Goal: Information Seeking & Learning: Learn about a topic

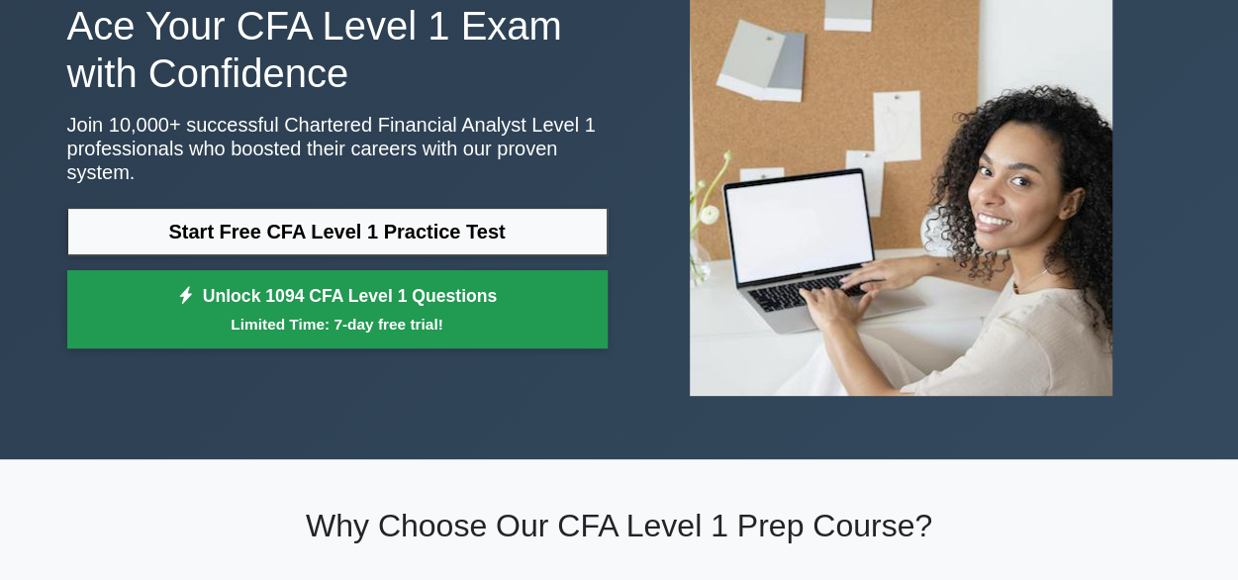
scroll to position [162, 0]
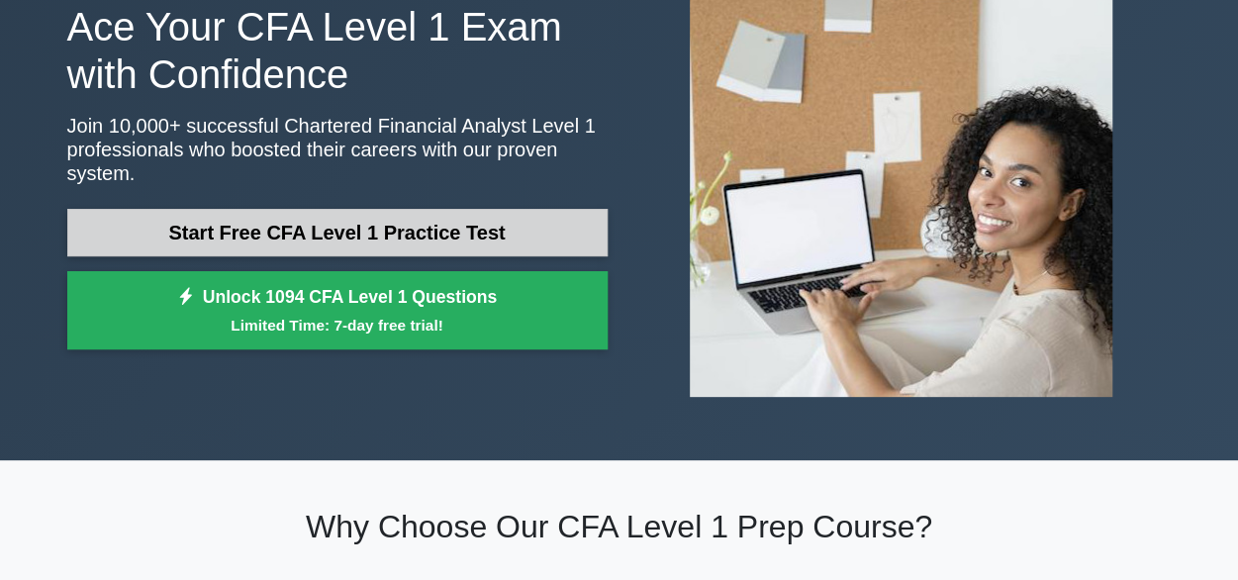
click at [346, 221] on link "Start Free CFA Level 1 Practice Test" at bounding box center [337, 232] width 540 height 47
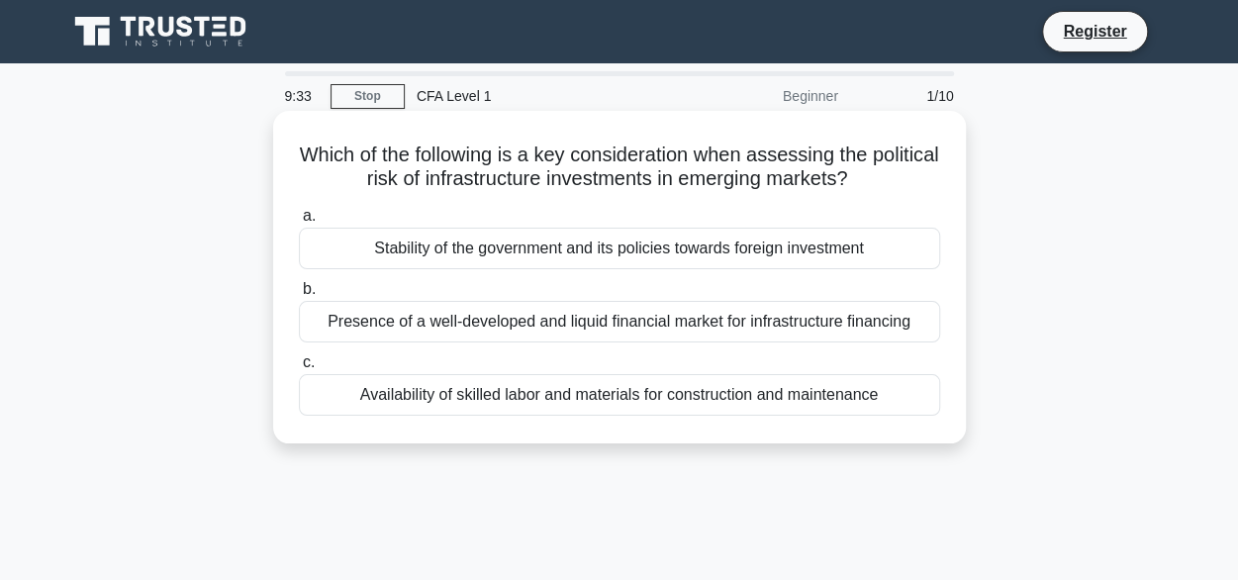
click at [491, 255] on div "Stability of the government and its policies towards foreign investment" at bounding box center [619, 249] width 641 height 42
click at [299, 223] on input "a. Stability of the government and its policies towards foreign investment" at bounding box center [299, 216] width 0 height 13
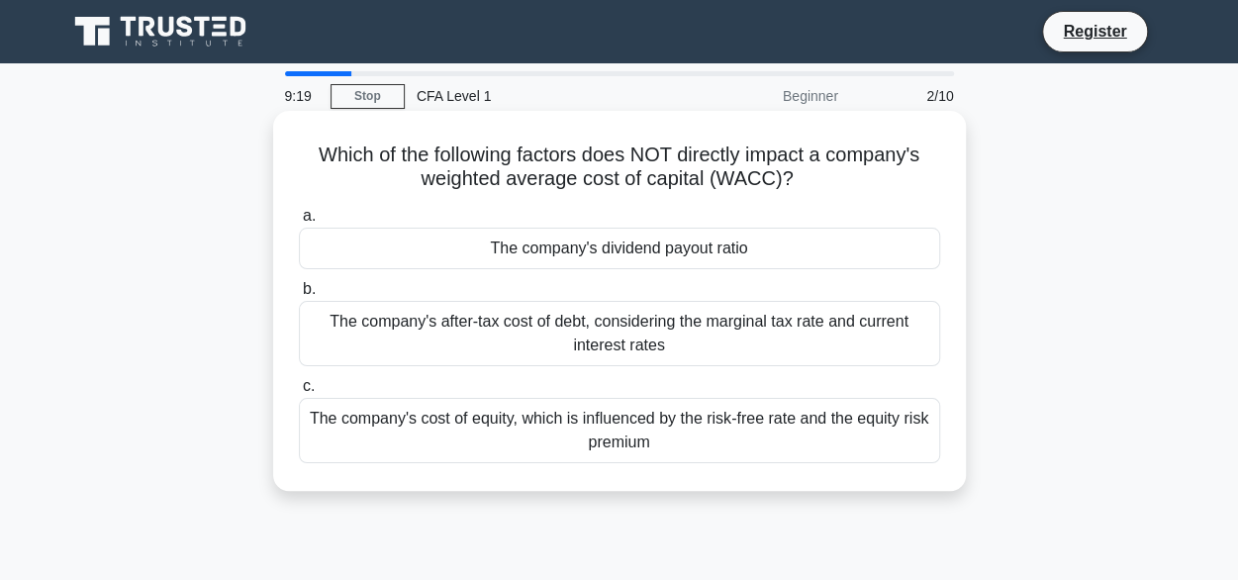
click at [494, 331] on div "The company's after-tax cost of debt, considering the marginal tax rate and cur…" at bounding box center [619, 333] width 641 height 65
click at [299, 296] on input "b. The company's after-tax cost of debt, considering the marginal tax rate and …" at bounding box center [299, 289] width 0 height 13
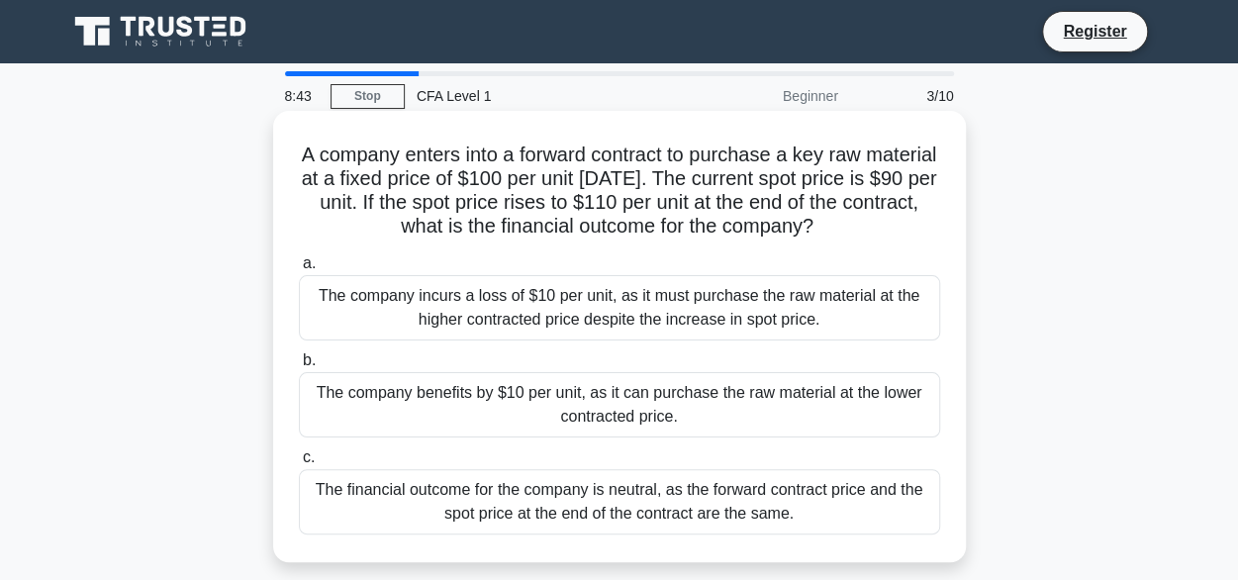
click at [598, 442] on div "a. The company incurs a loss of $10 per unit, as it must purchase the raw mater…" at bounding box center [619, 392] width 665 height 291
click at [635, 418] on div "The company benefits by $10 per unit, as it can purchase the raw material at th…" at bounding box center [619, 404] width 641 height 65
click at [299, 367] on input "b. The company benefits by $10 per unit, as it can purchase the raw material at…" at bounding box center [299, 360] width 0 height 13
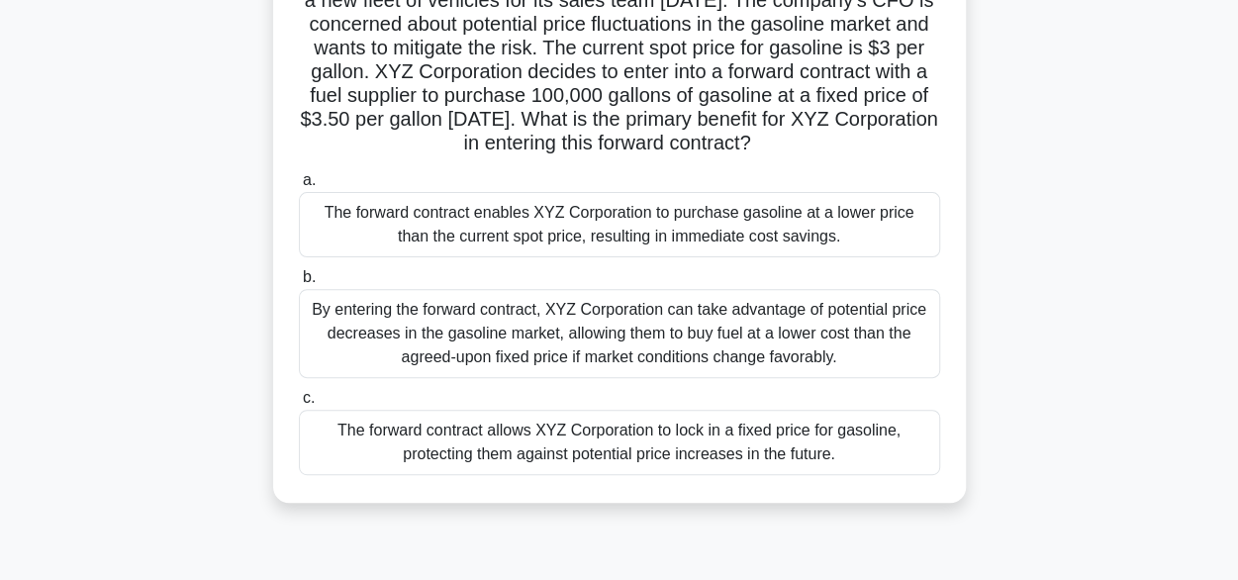
scroll to position [184, 0]
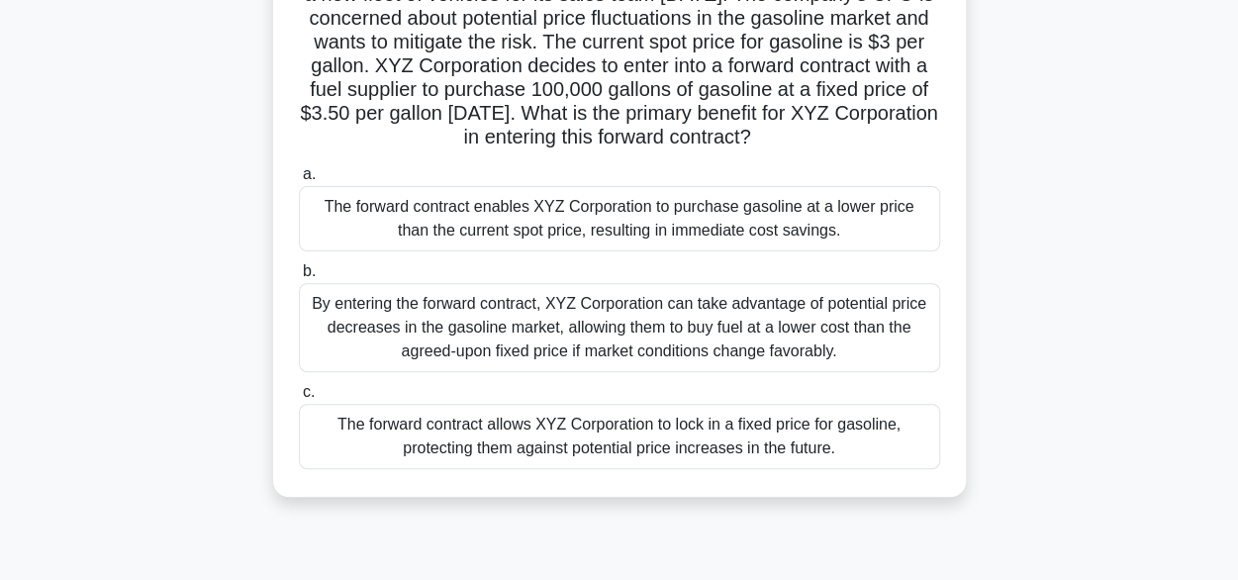
click at [710, 237] on div "The forward contract enables XYZ Corporation to purchase gasoline at a lower pr…" at bounding box center [619, 218] width 641 height 65
click at [299, 181] on input "a. The forward contract enables XYZ Corporation to purchase gasoline at a lower…" at bounding box center [299, 174] width 0 height 13
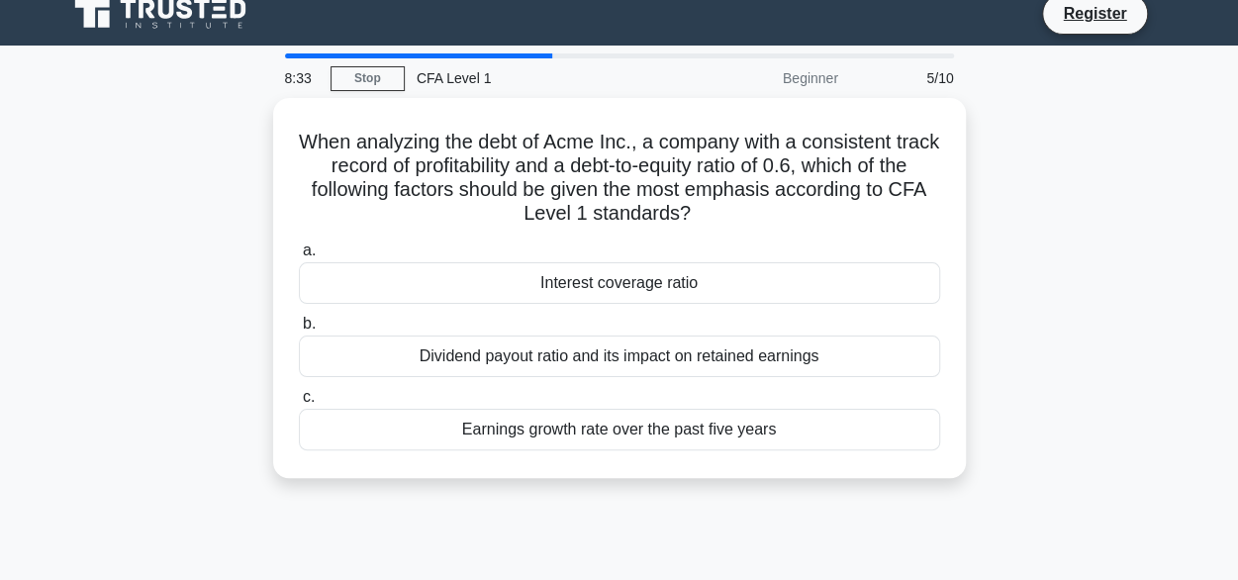
scroll to position [0, 0]
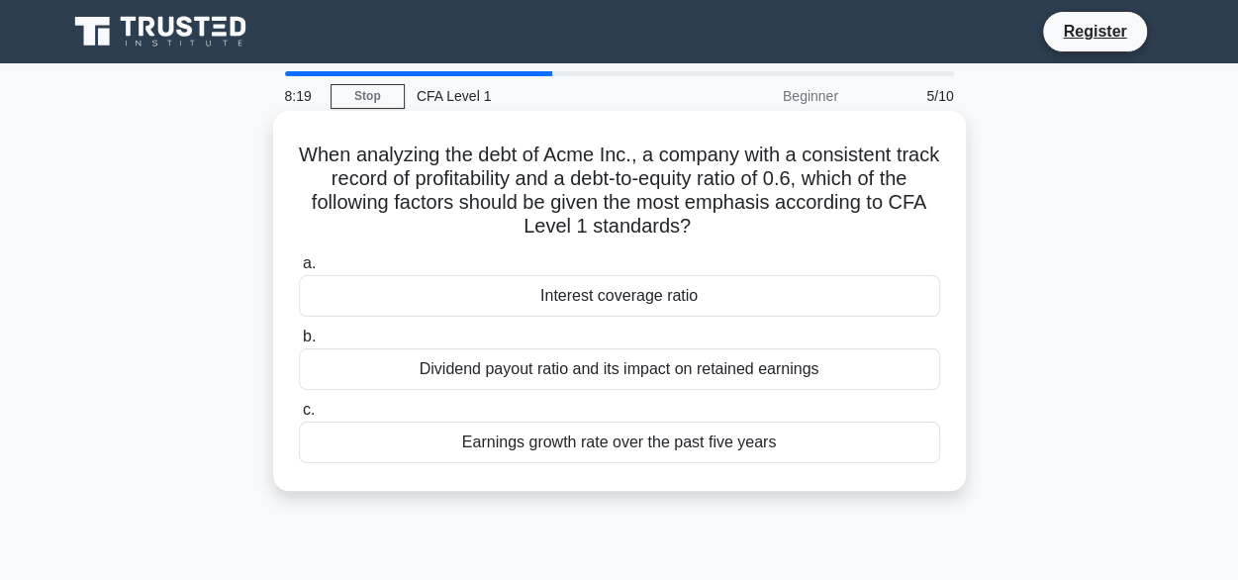
click at [730, 299] on div "Interest coverage ratio" at bounding box center [619, 296] width 641 height 42
click at [299, 270] on input "a. Interest coverage ratio" at bounding box center [299, 263] width 0 height 13
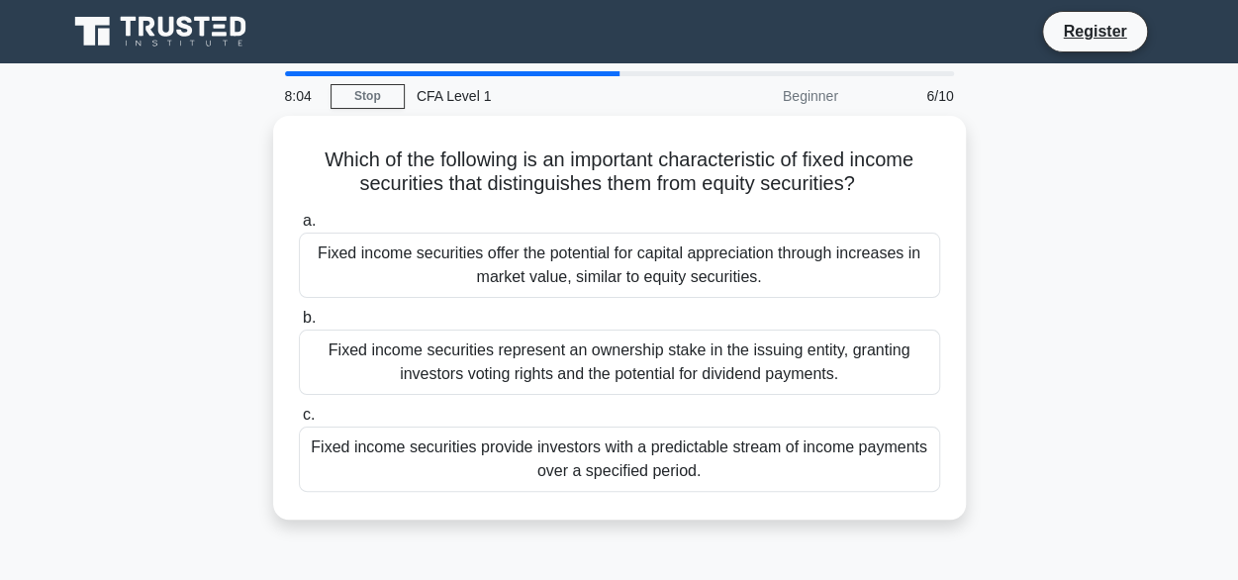
click at [730, 299] on div "a. Fixed income securities offer the potential for capital appreciation through…" at bounding box center [619, 350] width 665 height 291
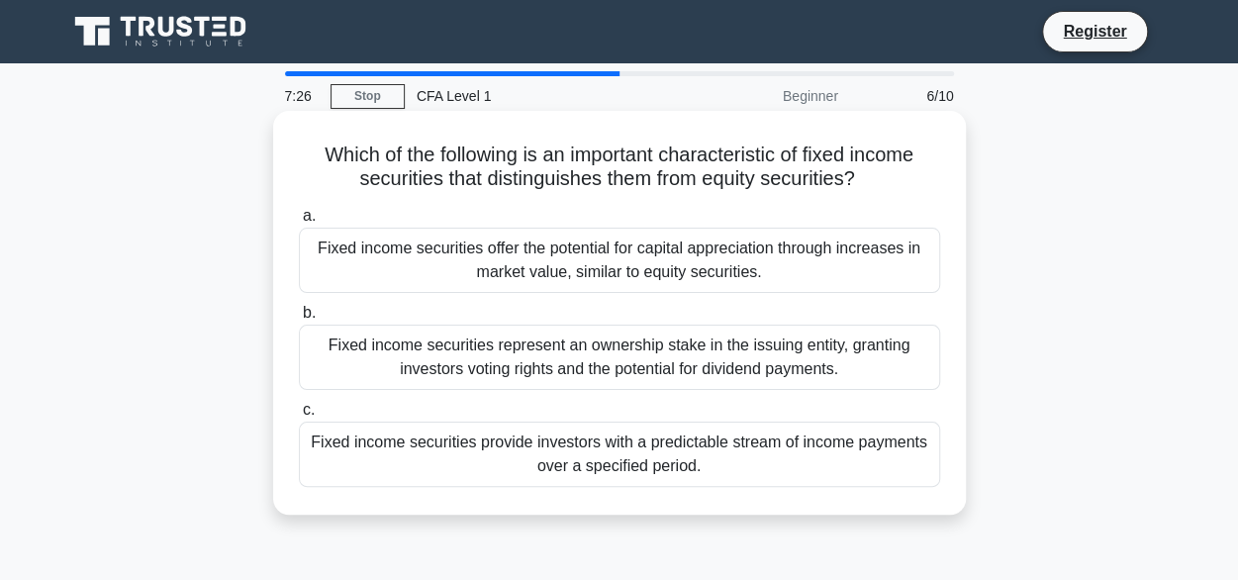
click at [699, 345] on div "Fixed income securities represent an ownership stake in the issuing entity, gra…" at bounding box center [619, 357] width 641 height 65
click at [299, 320] on input "b. Fixed income securities represent an ownership stake in the issuing entity, …" at bounding box center [299, 313] width 0 height 13
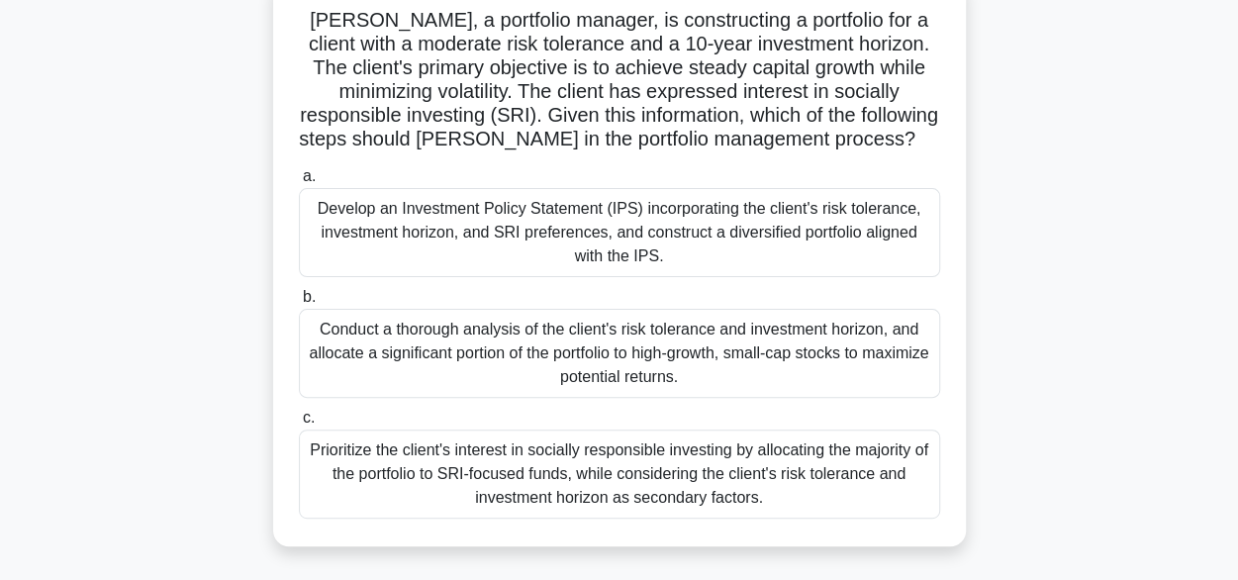
scroll to position [140, 0]
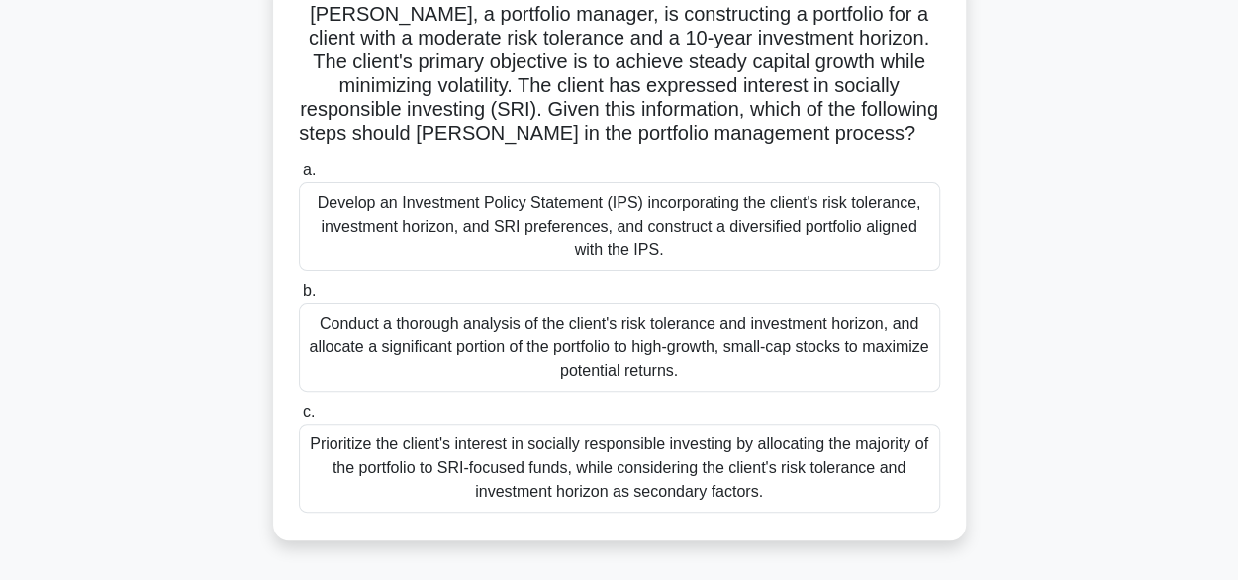
click at [678, 487] on div "Prioritize the client's interest in socially responsible investing by allocatin…" at bounding box center [619, 467] width 641 height 89
click at [299, 418] on input "c. Prioritize the client's interest in socially responsible investing by alloca…" at bounding box center [299, 412] width 0 height 13
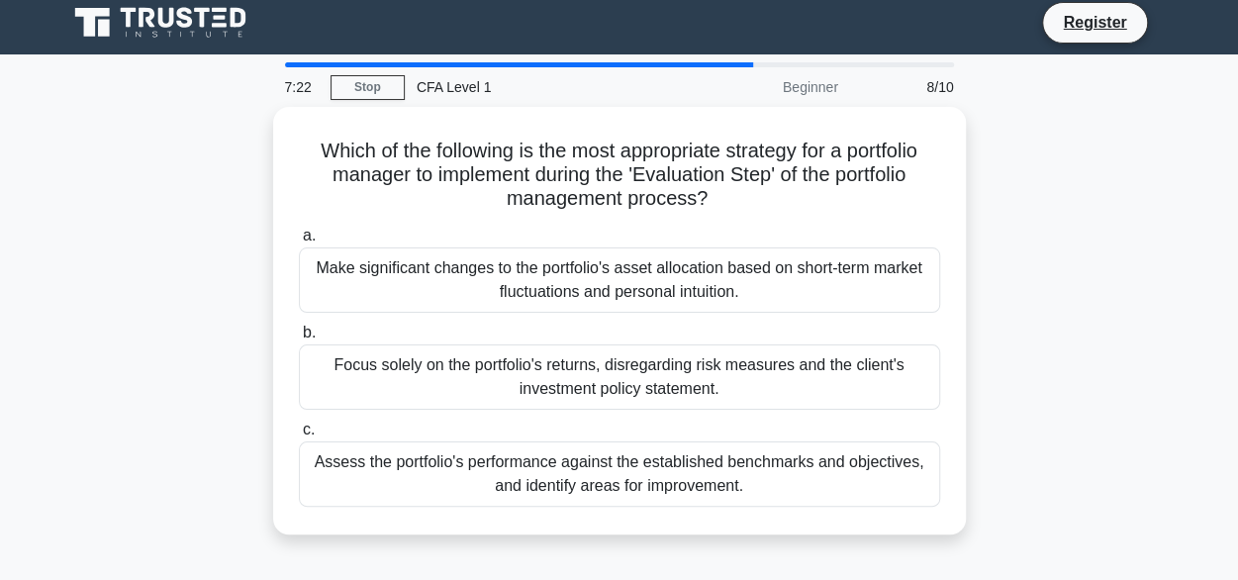
scroll to position [0, 0]
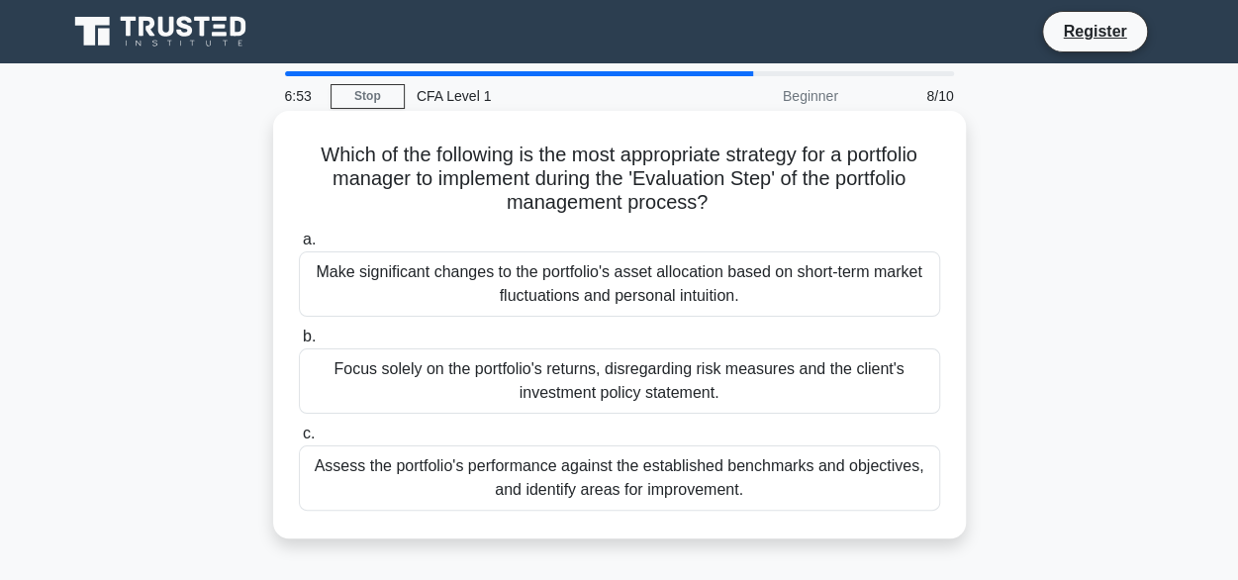
click at [678, 488] on div "Assess the portfolio's performance against the established benchmarks and objec…" at bounding box center [619, 477] width 641 height 65
click at [299, 440] on input "c. Assess the portfolio's performance against the established benchmarks and ob…" at bounding box center [299, 433] width 0 height 13
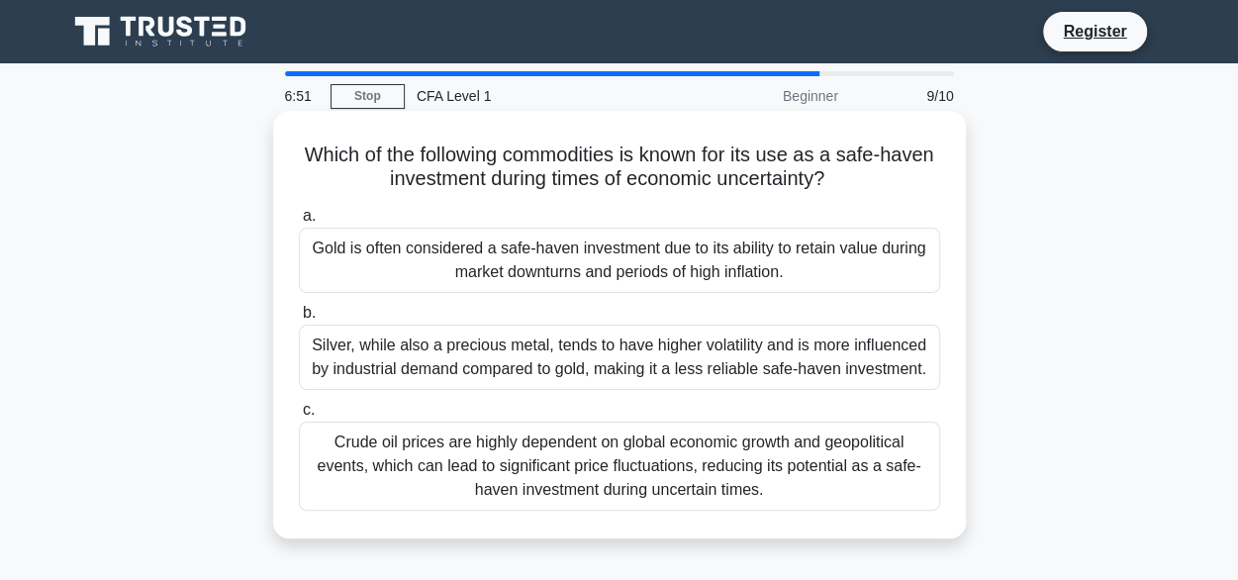
click at [704, 489] on div "Crude oil prices are highly dependent on global economic growth and geopolitica…" at bounding box center [619, 465] width 641 height 89
click at [299, 417] on input "c. Crude oil prices are highly dependent on global economic growth and geopolit…" at bounding box center [299, 410] width 0 height 13
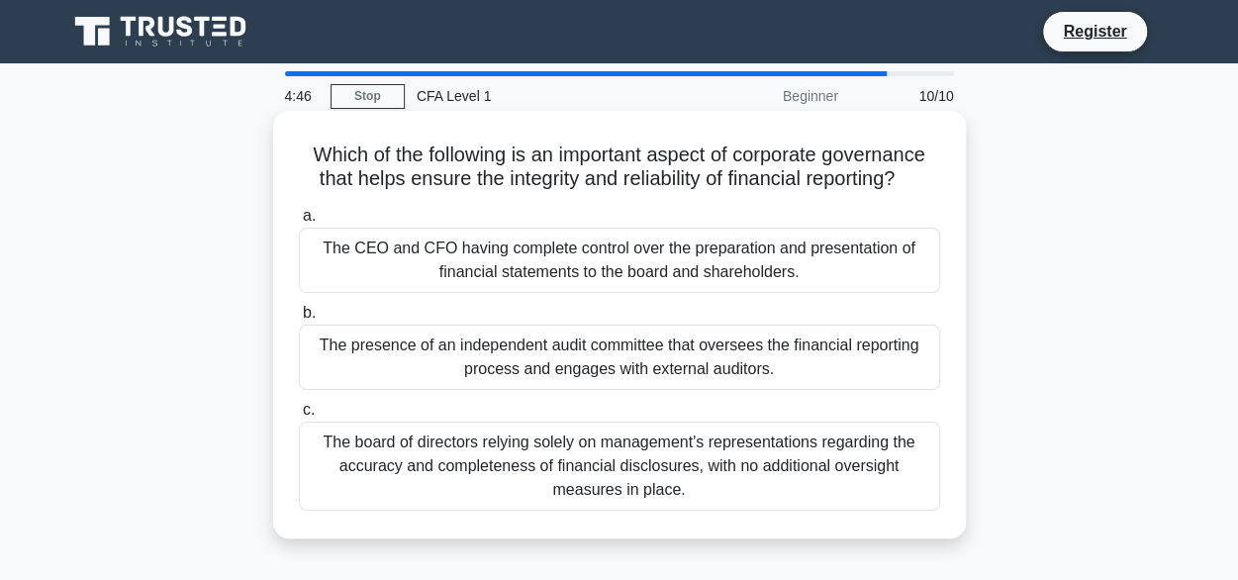
click at [556, 360] on div "The presence of an independent audit committee that oversees the financial repo…" at bounding box center [619, 357] width 641 height 65
click at [299, 320] on input "b. The presence of an independent audit committee that oversees the financial r…" at bounding box center [299, 313] width 0 height 13
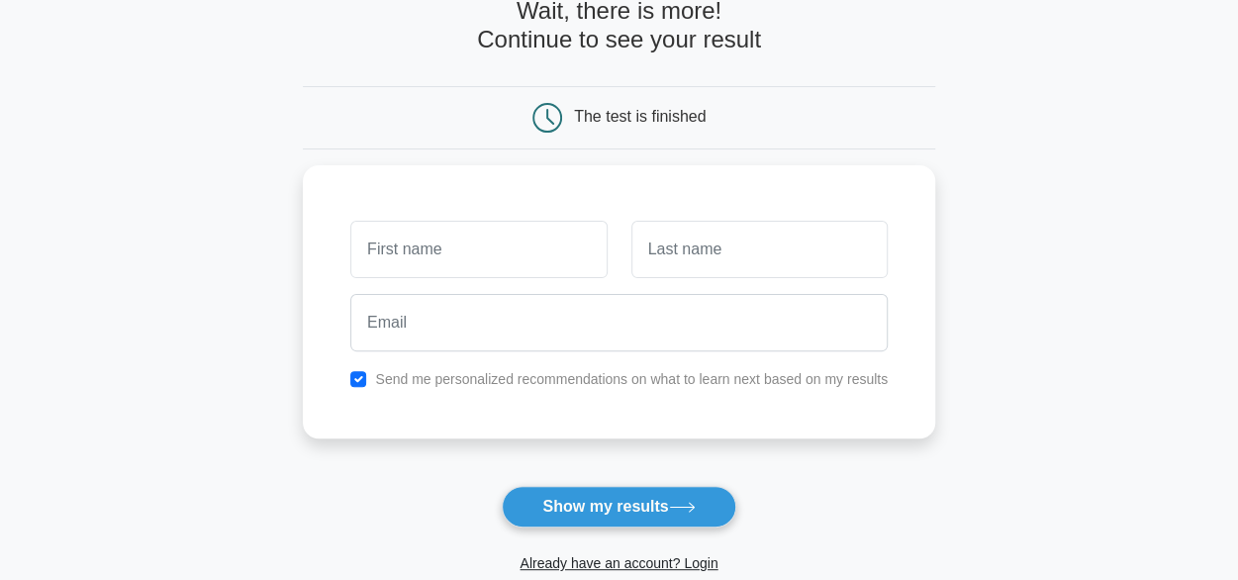
scroll to position [113, 0]
type input "[PERSON_NAME]"
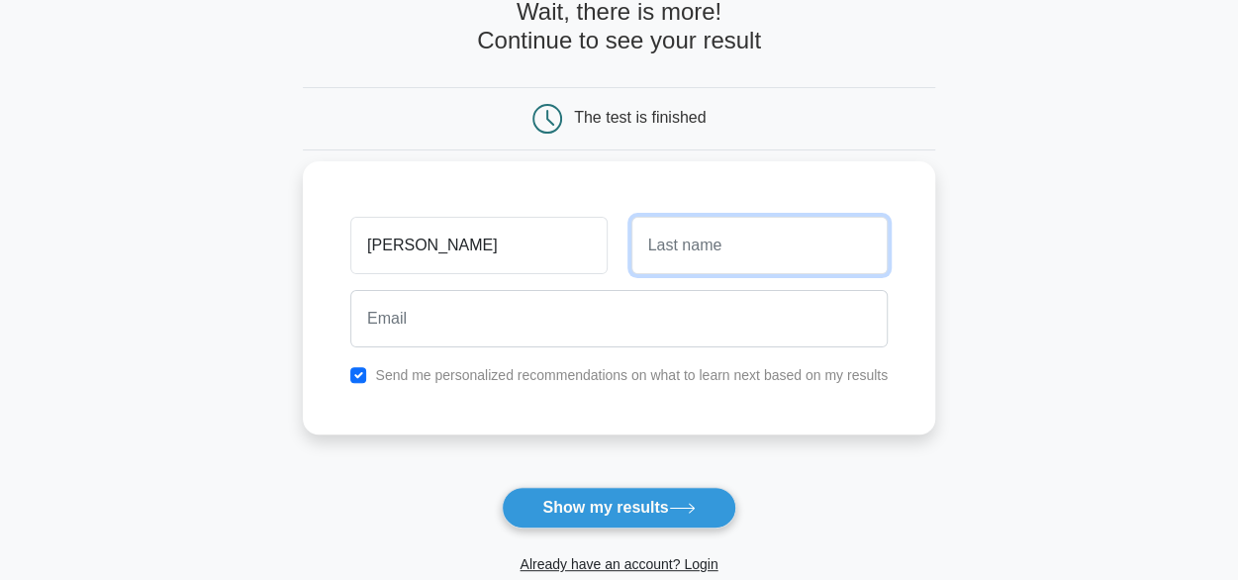
click at [718, 236] on input "text" at bounding box center [759, 245] width 256 height 57
type input "S"
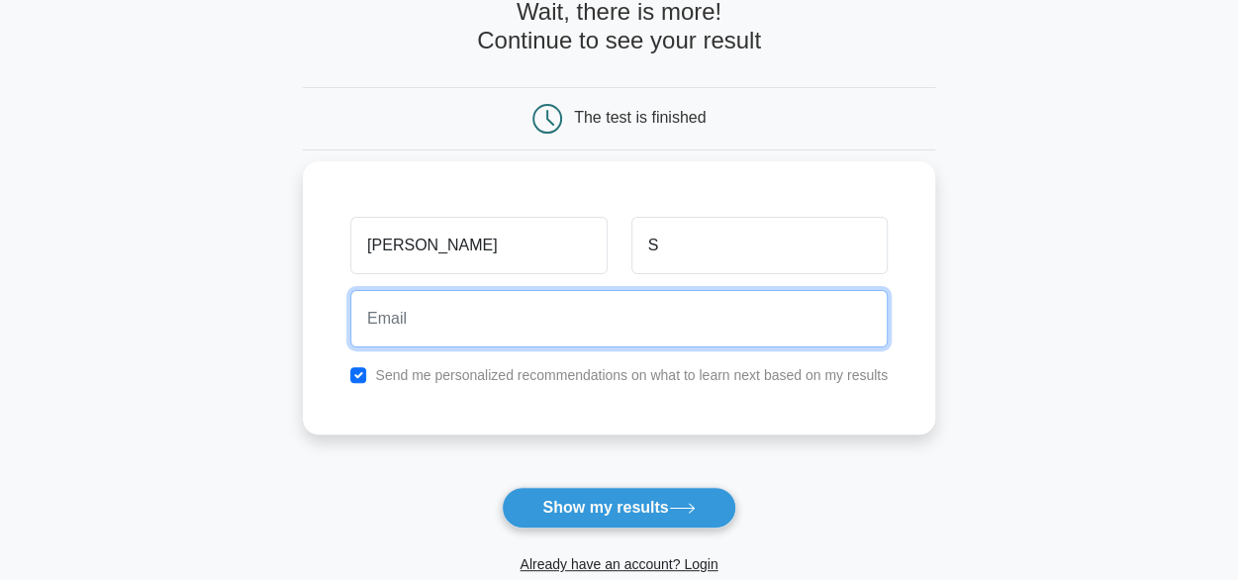
click at [582, 330] on input "email" at bounding box center [618, 318] width 537 height 57
type input "tanvisanjaysalkar728@gmailcom"
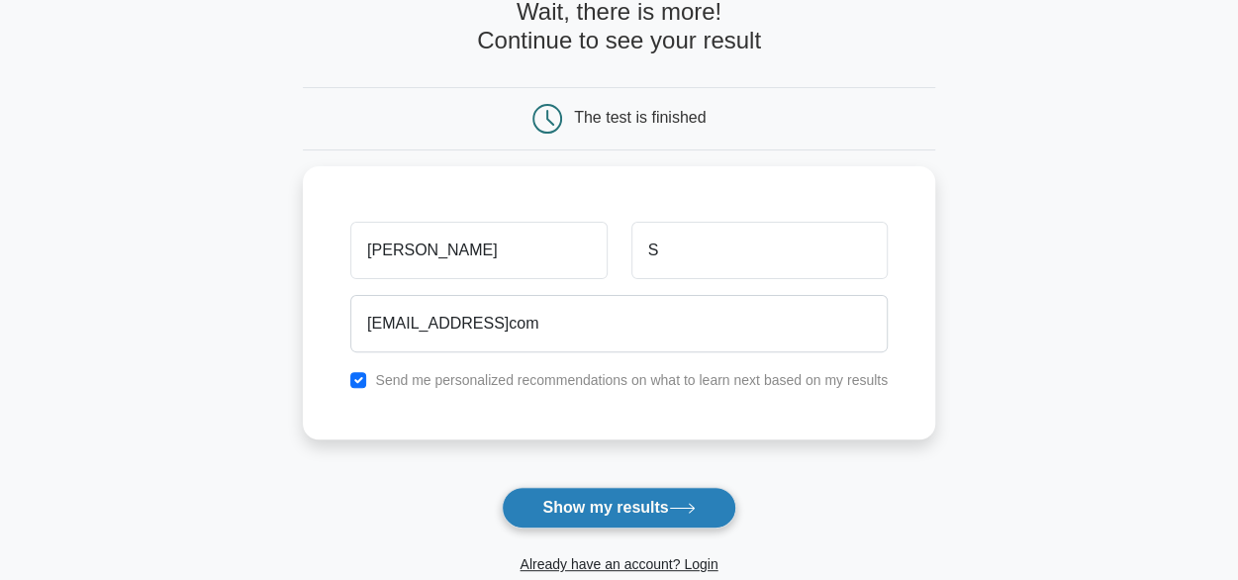
click at [611, 490] on button "Show my results" at bounding box center [618, 508] width 233 height 42
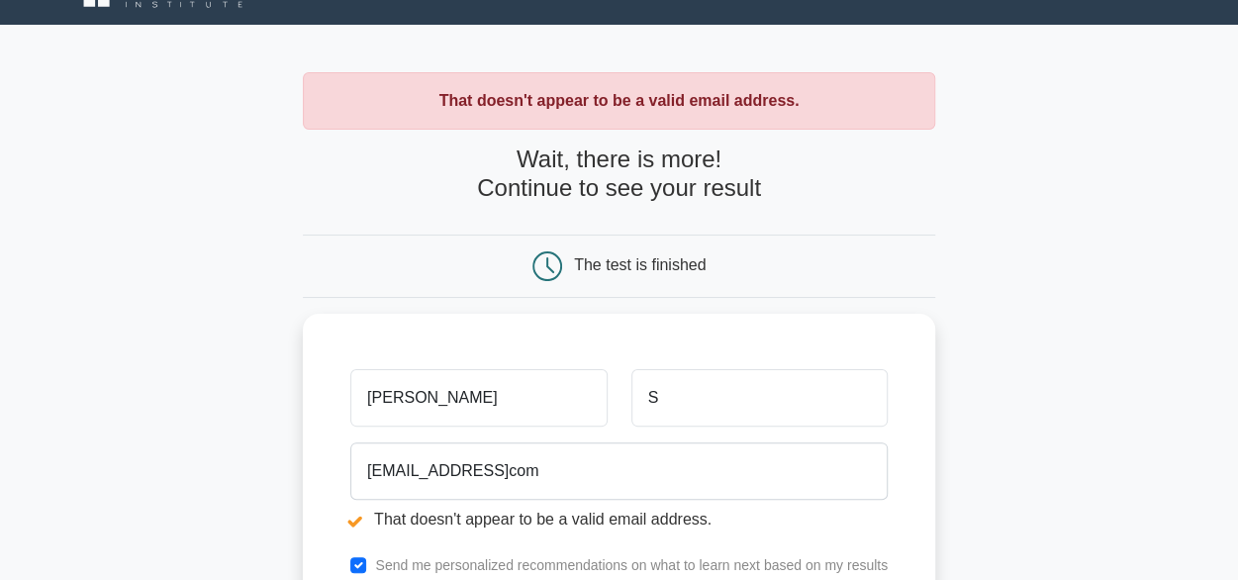
scroll to position [40, 0]
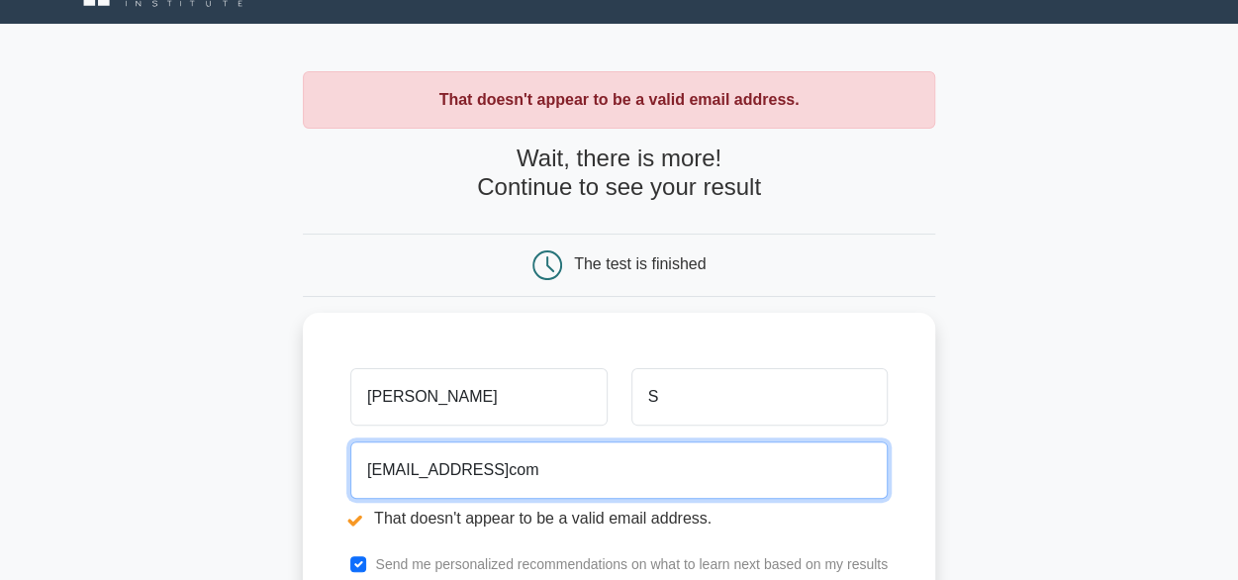
click at [611, 490] on input "[EMAIL_ADDRESS]com" at bounding box center [618, 469] width 537 height 57
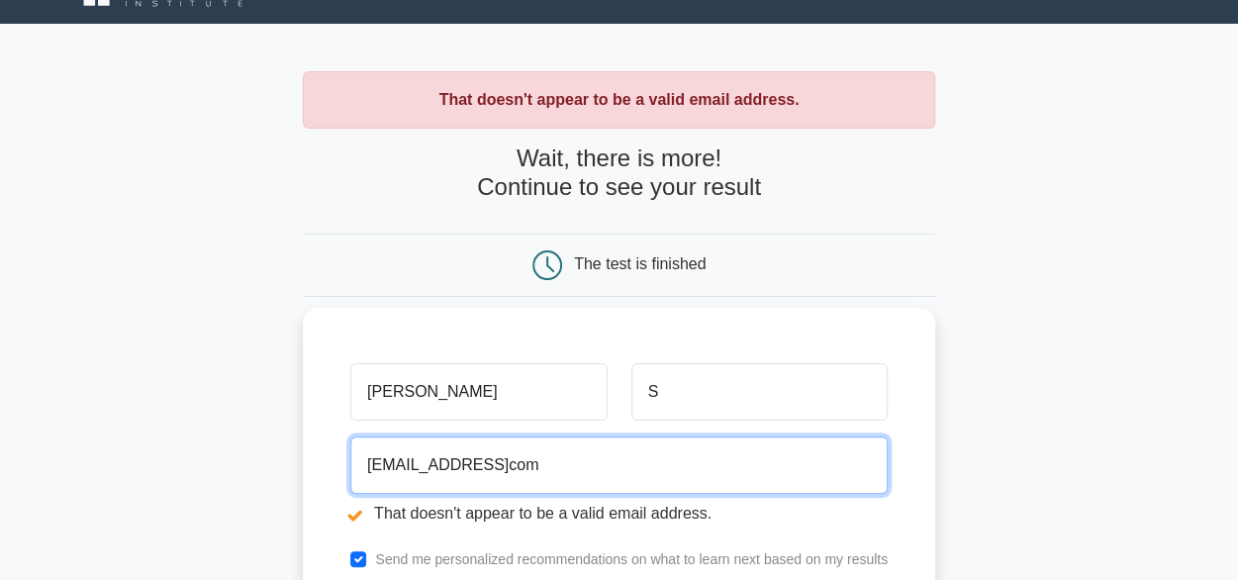
click at [565, 470] on input "[EMAIL_ADDRESS]com" at bounding box center [618, 464] width 537 height 57
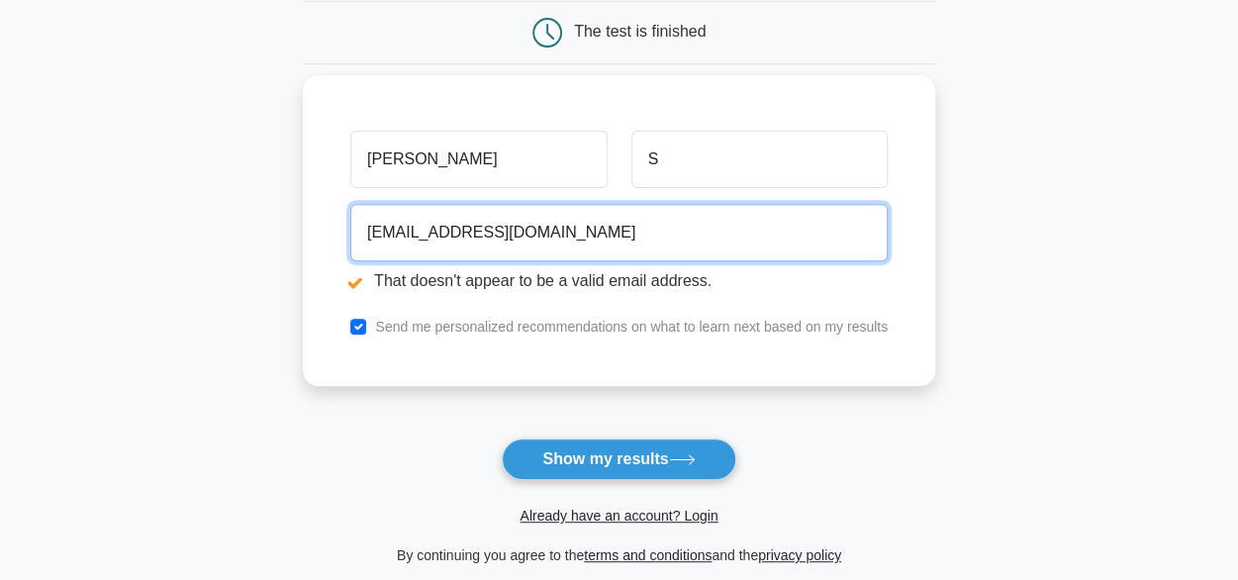
scroll to position [273, 0]
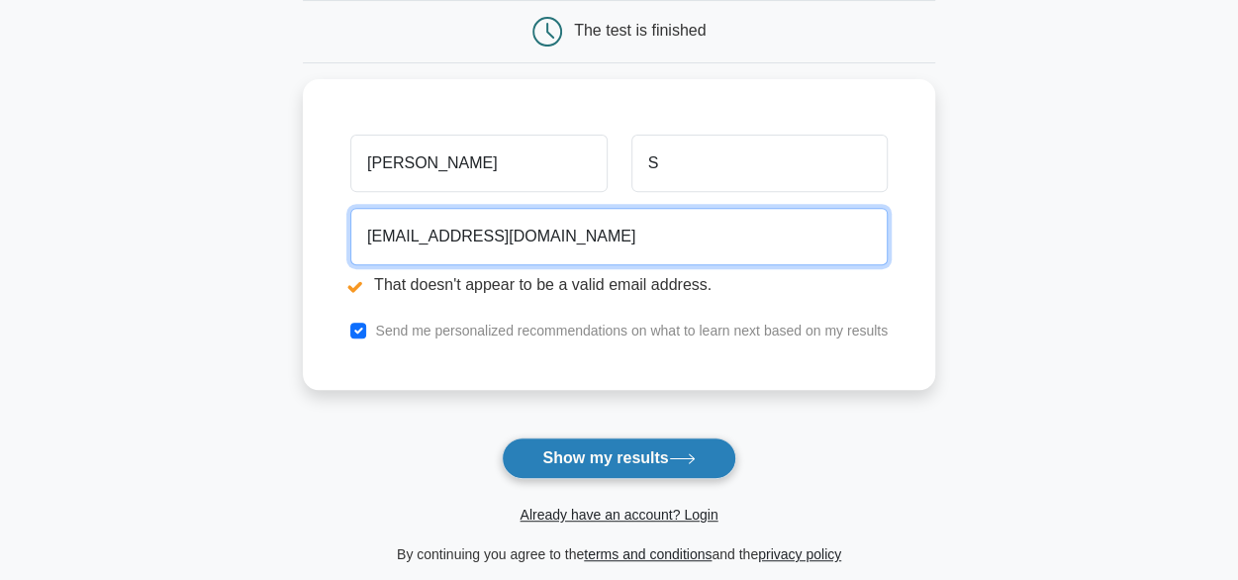
type input "[EMAIL_ADDRESS][DOMAIN_NAME]"
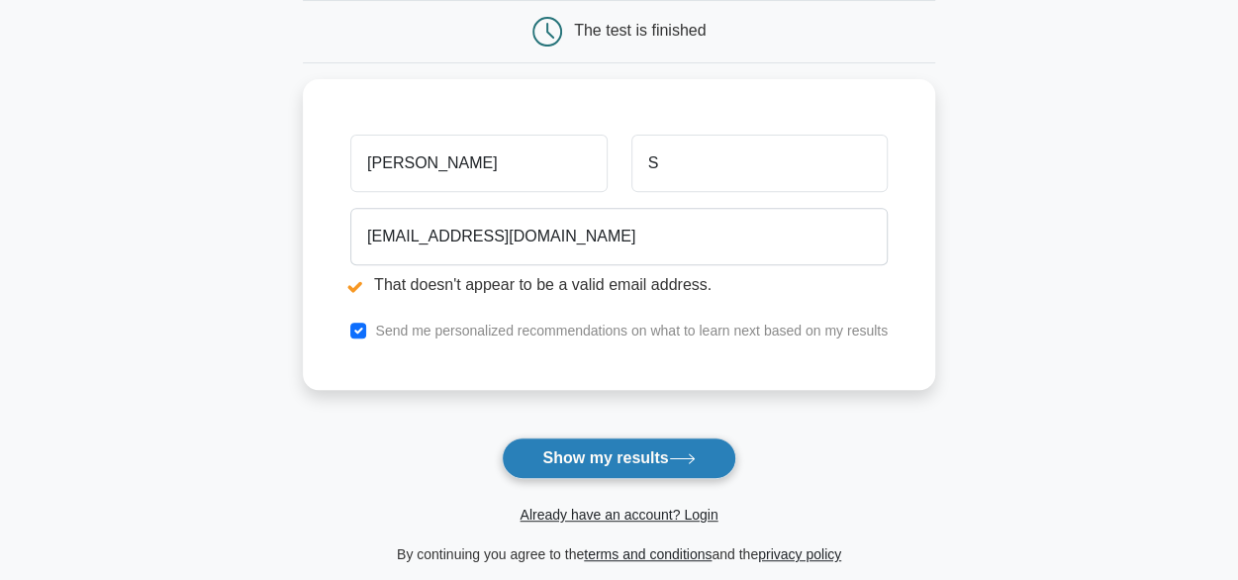
click at [550, 454] on button "Show my results" at bounding box center [618, 458] width 233 height 42
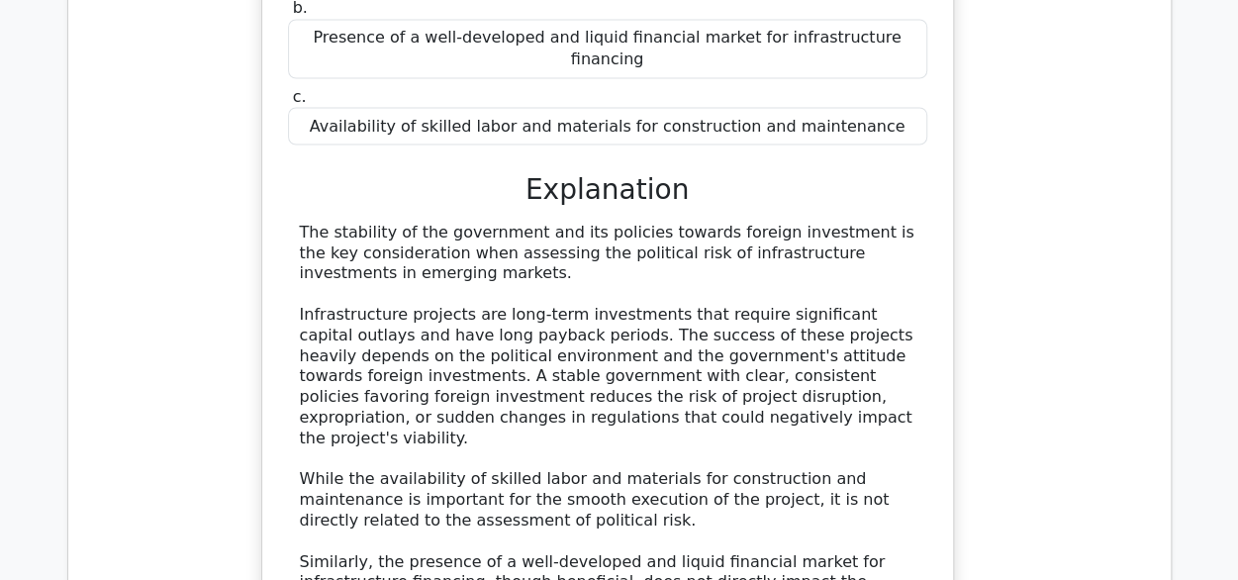
scroll to position [1651, 0]
